Goal: Navigation & Orientation: Find specific page/section

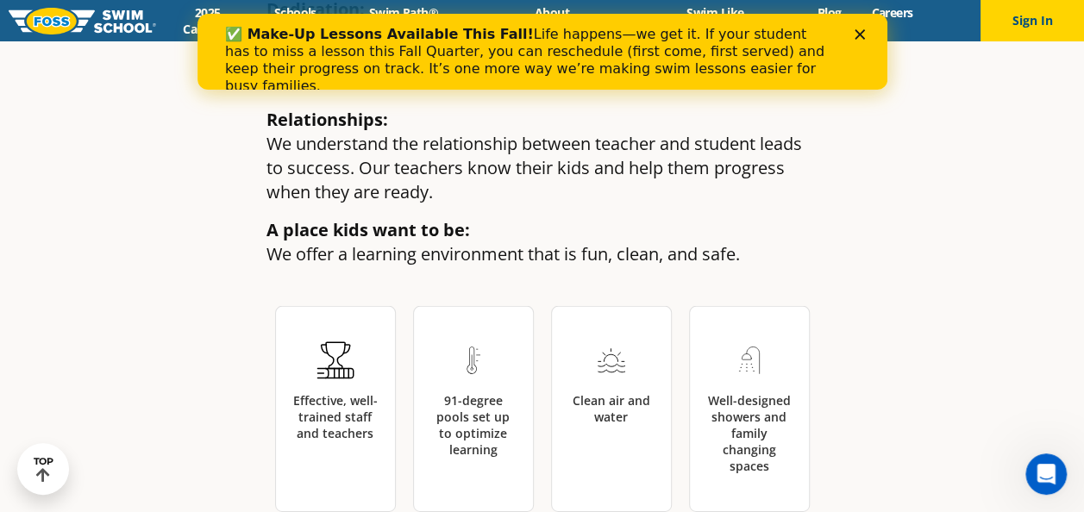
scroll to position [2502, 0]
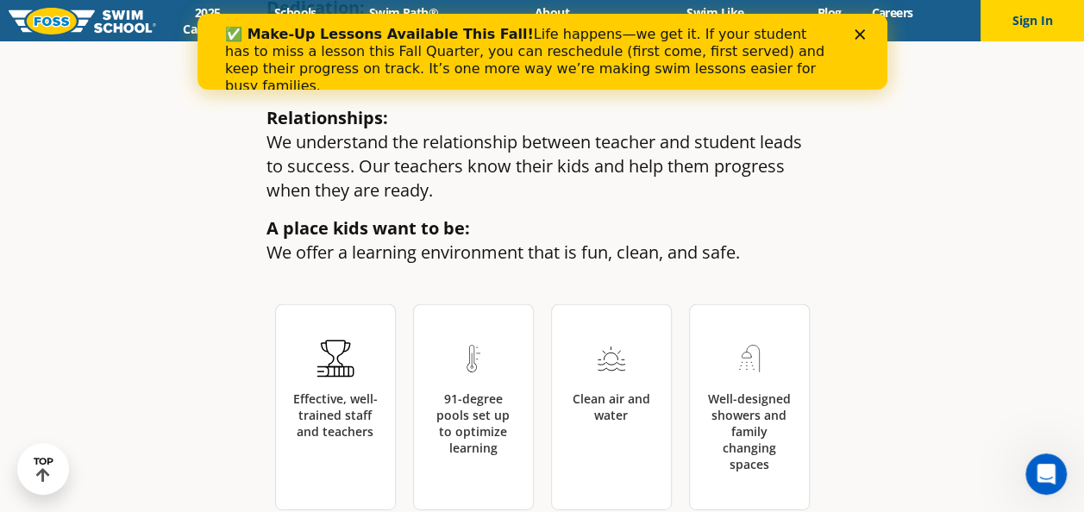
click at [863, 29] on icon "Close" at bounding box center [859, 34] width 10 height 10
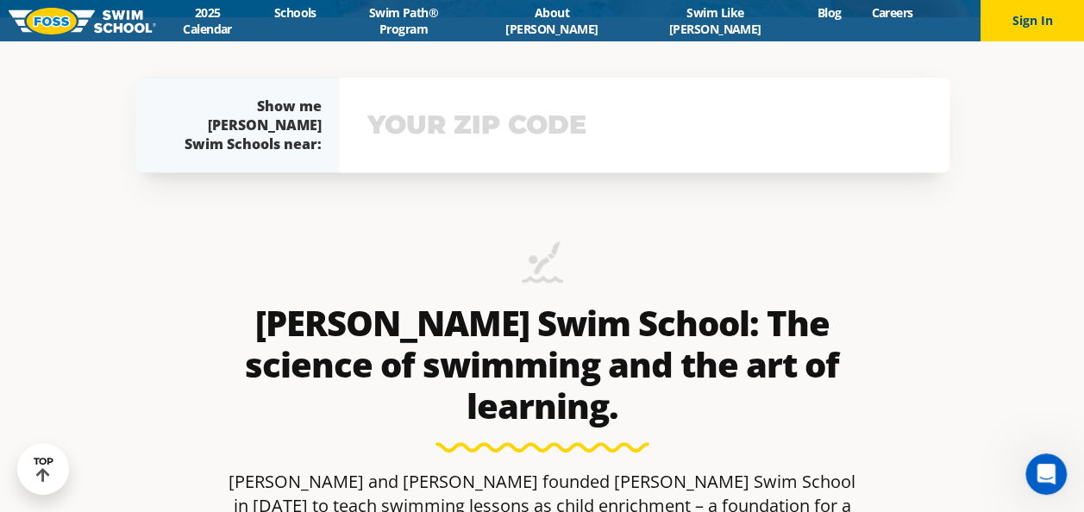
scroll to position [754, 0]
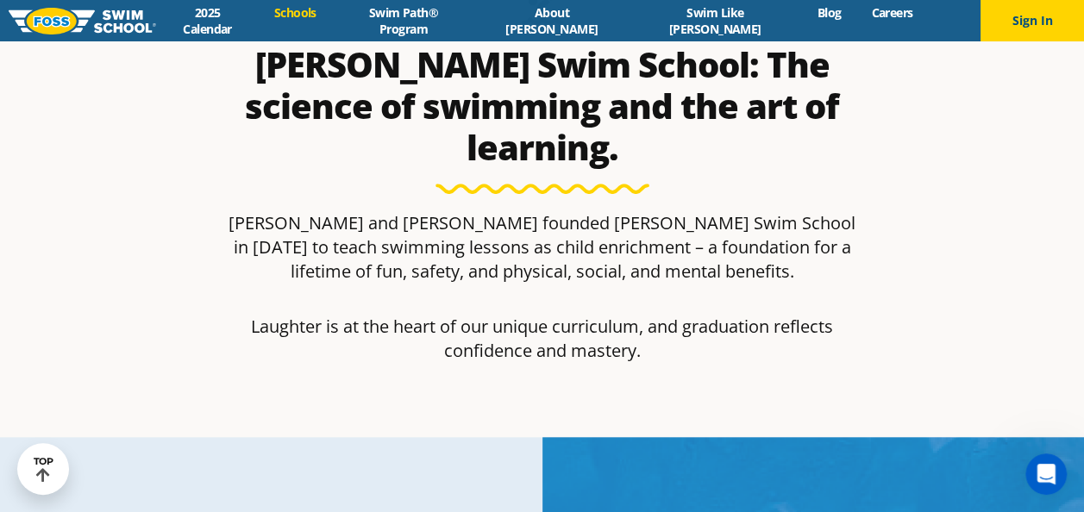
click at [331, 12] on link "Schools" at bounding box center [295, 12] width 72 height 16
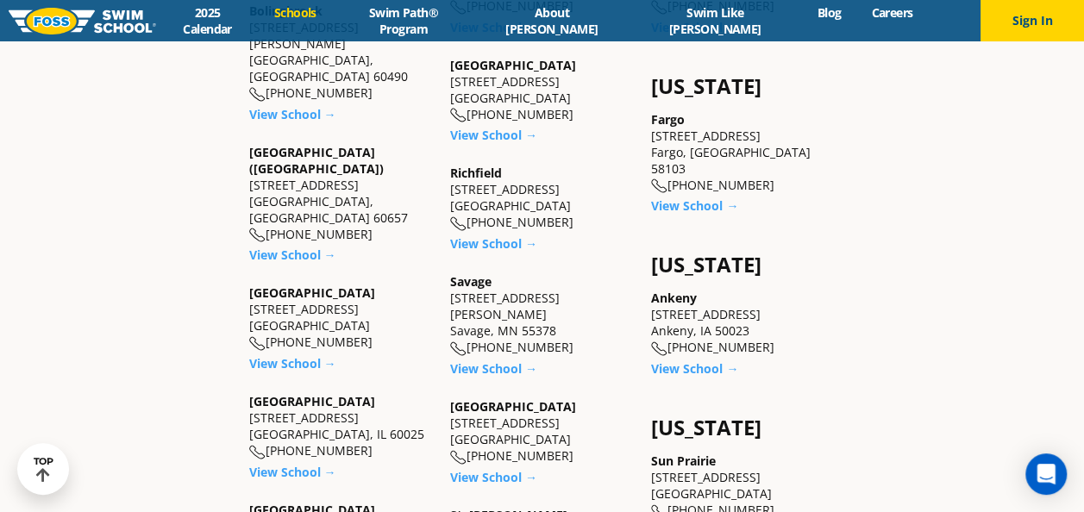
scroll to position [1101, 0]
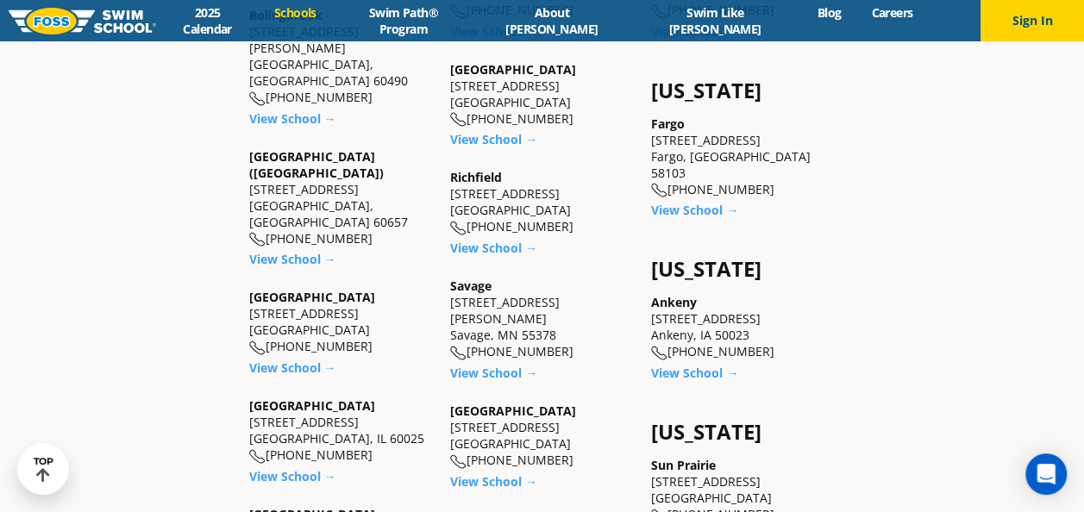
drag, startPoint x: 577, startPoint y: 178, endPoint x: 447, endPoint y: 165, distance: 130.9
click at [447, 165] on div "Minnesota Apple Valley 14969 Florence Trail Suite 200 Apple Valley, MN 55124 (9…" at bounding box center [542, 273] width 201 height 1667
click at [447, 159] on div "Minnesota Apple Valley 14969 Florence Trail Suite 200 Apple Valley, MN 55124 (9…" at bounding box center [542, 273] width 201 height 1667
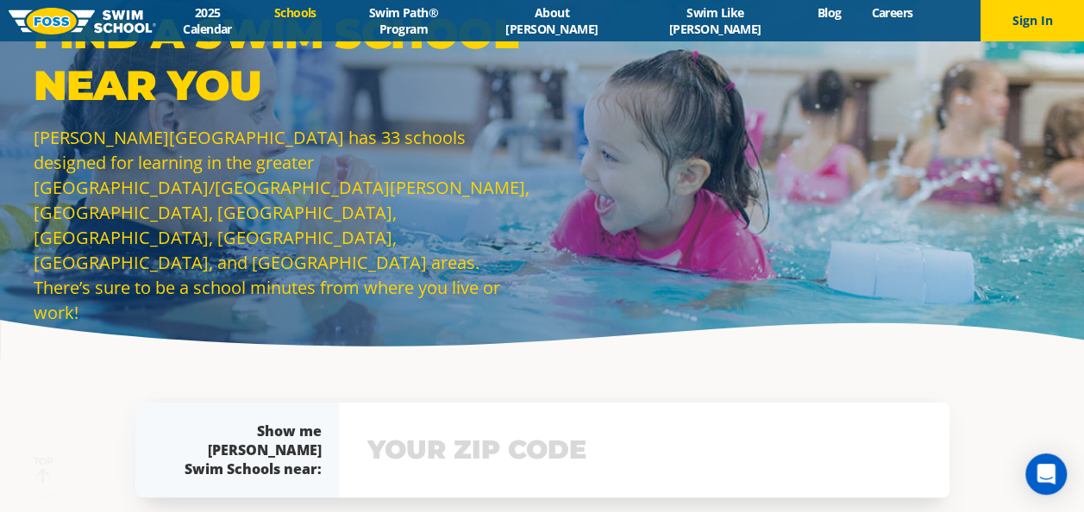
scroll to position [214, 0]
